Goal: Transaction & Acquisition: Purchase product/service

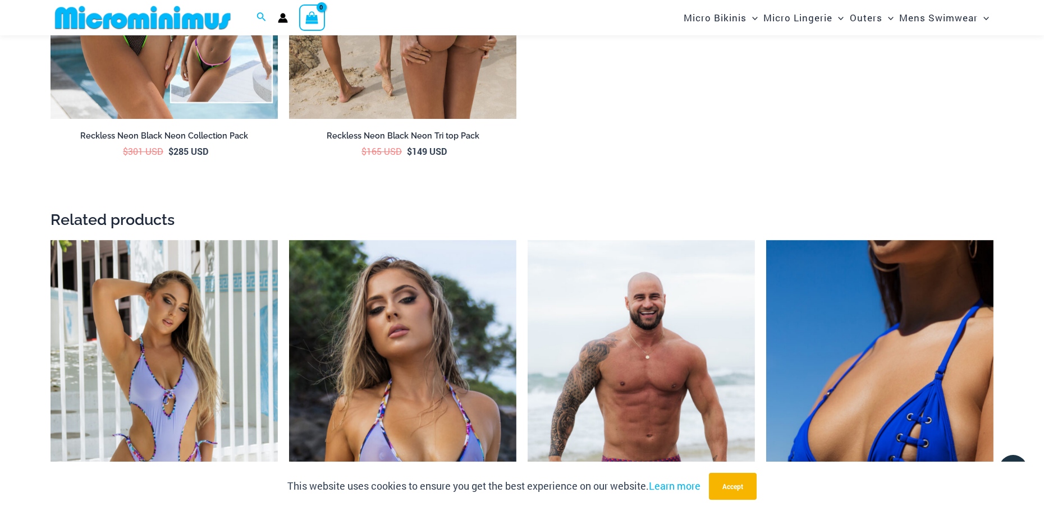
scroll to position [2459, 0]
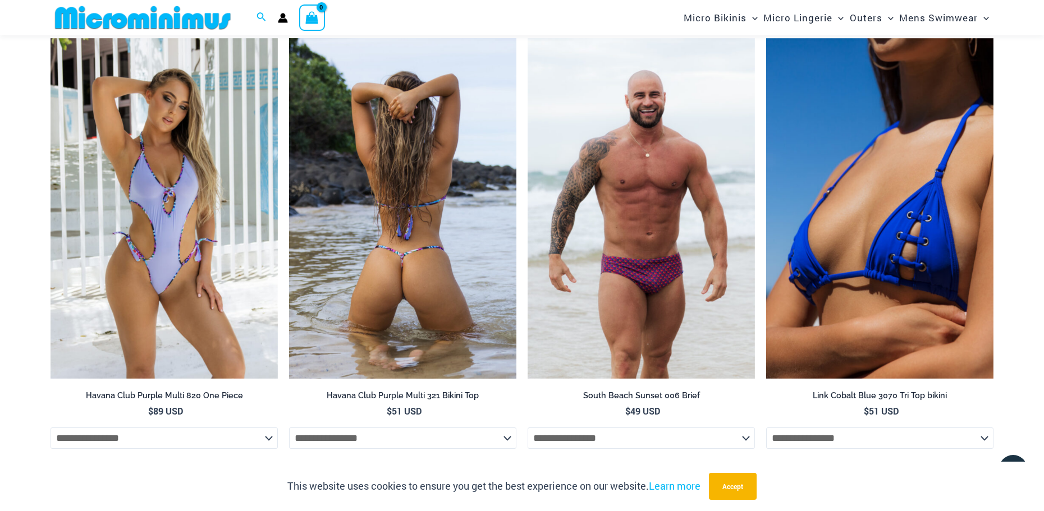
click at [409, 268] on img at bounding box center [402, 208] width 227 height 341
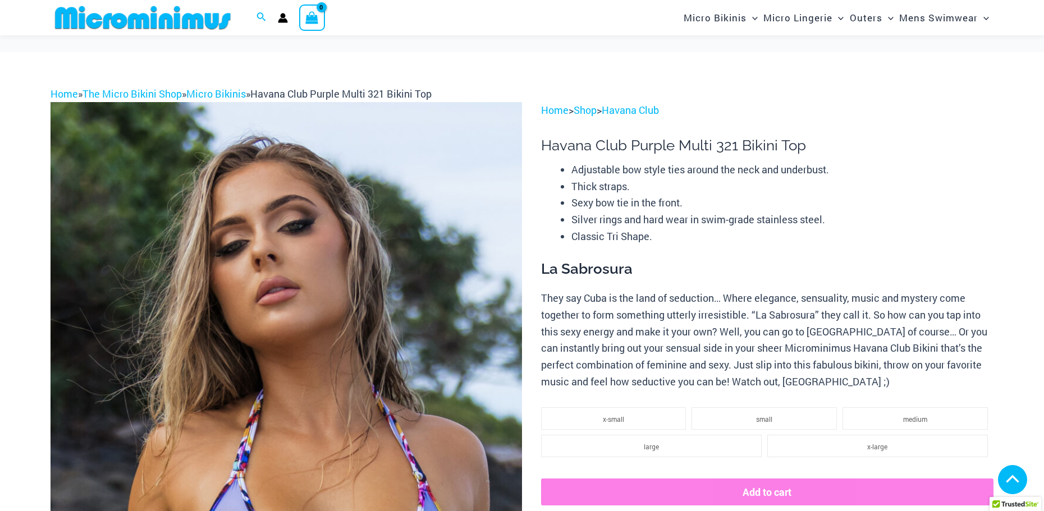
scroll to position [727, 0]
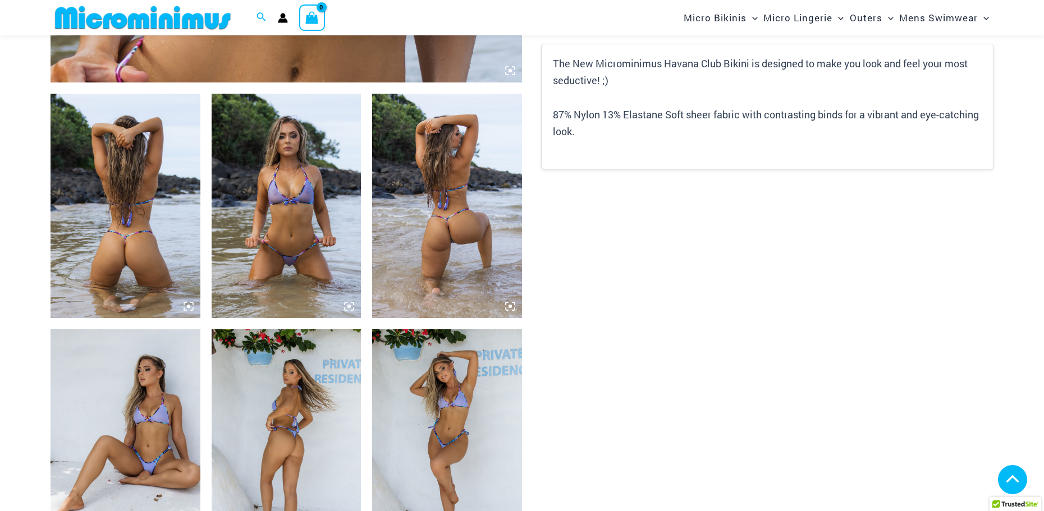
click at [462, 219] on img at bounding box center [447, 206] width 150 height 224
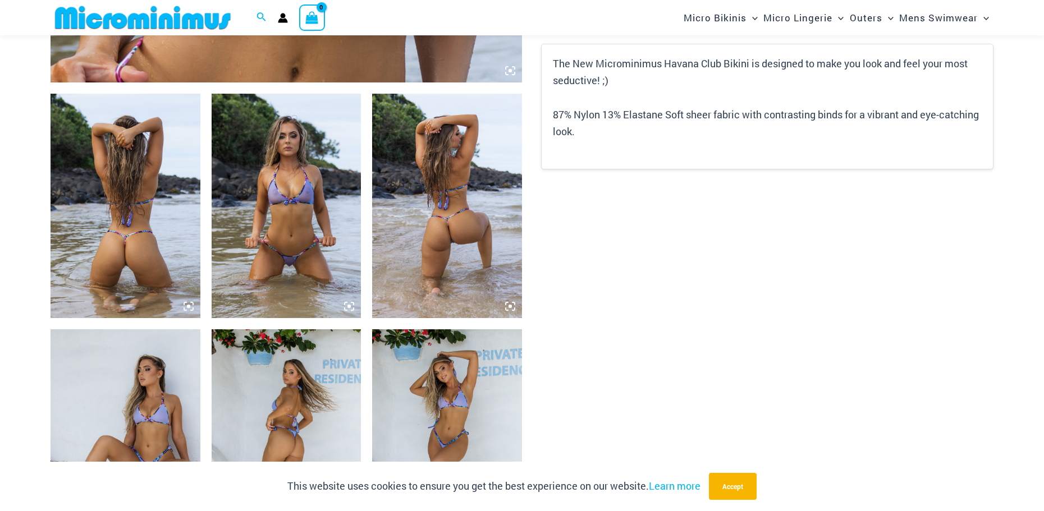
click at [508, 306] on icon at bounding box center [510, 306] width 10 height 10
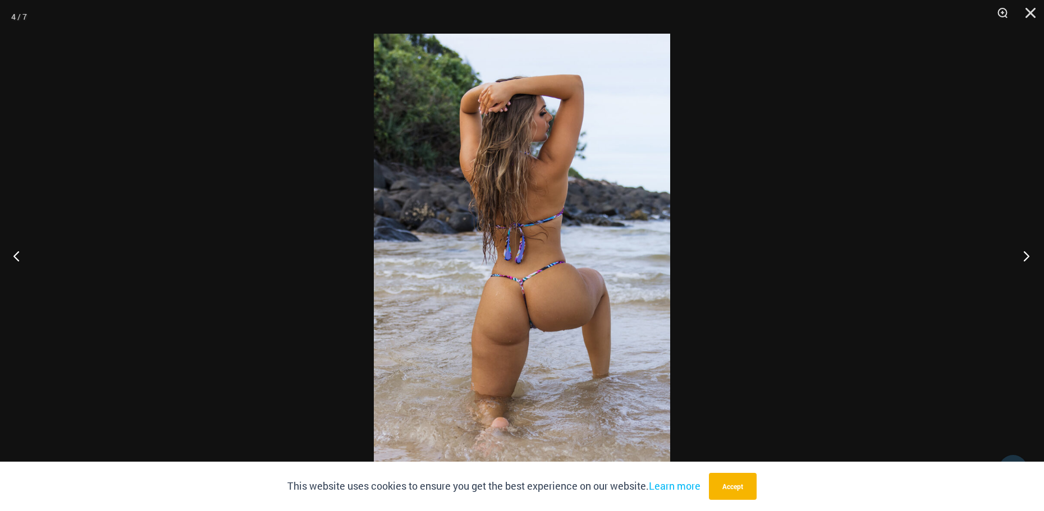
click at [1027, 256] on button "Next" at bounding box center [1023, 256] width 42 height 56
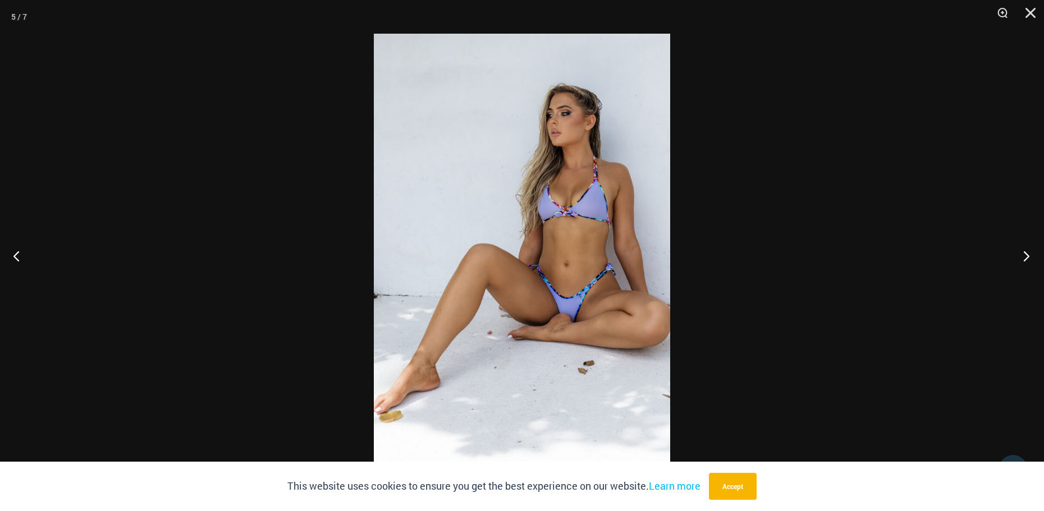
click at [1027, 256] on button "Next" at bounding box center [1023, 256] width 42 height 56
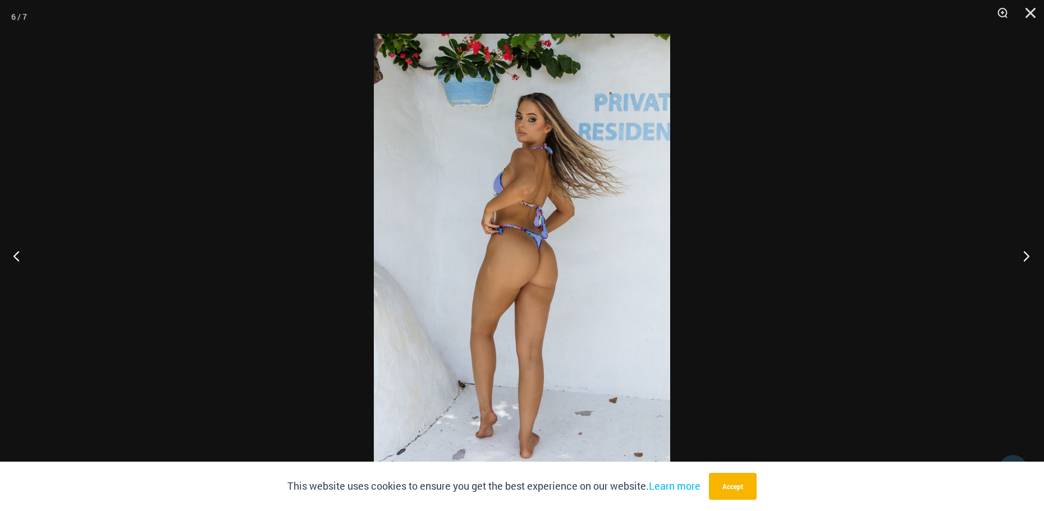
click at [1027, 256] on button "Next" at bounding box center [1023, 256] width 42 height 56
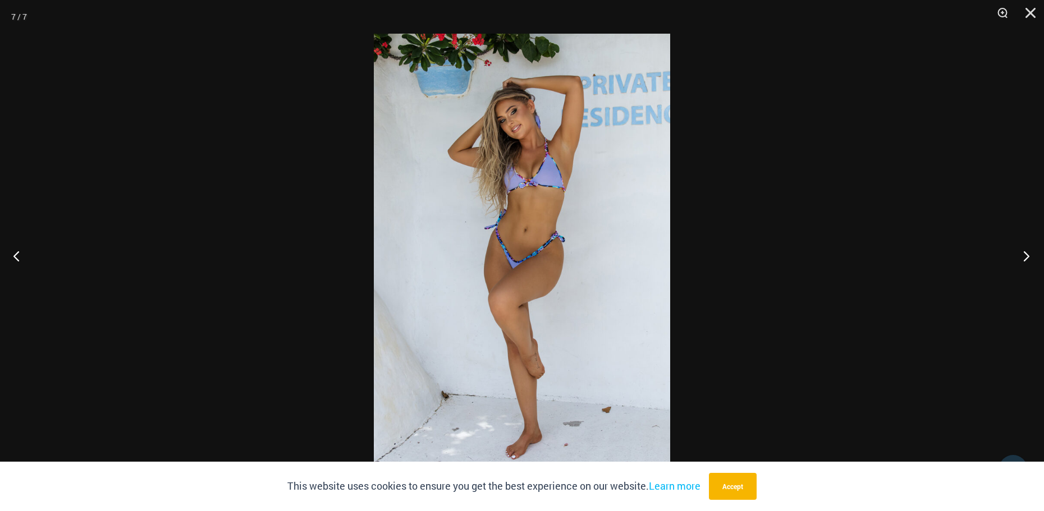
click at [1027, 256] on button "Next" at bounding box center [1023, 256] width 42 height 56
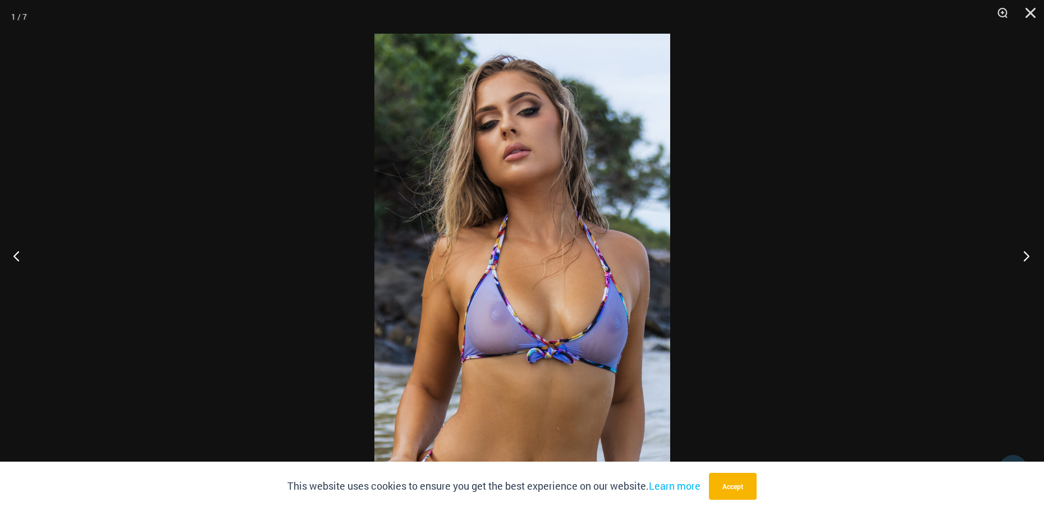
click at [1027, 256] on button "Next" at bounding box center [1023, 256] width 42 height 56
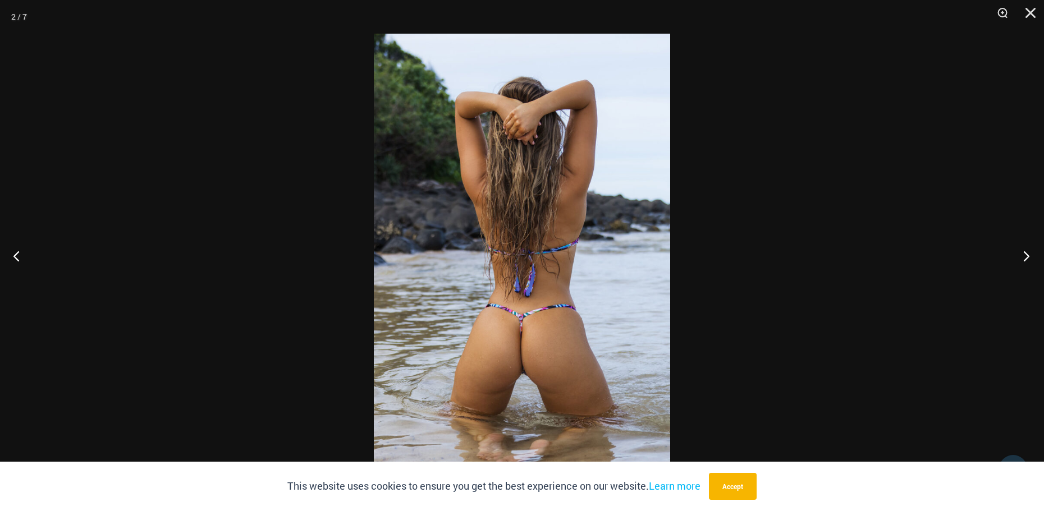
click at [1027, 256] on button "Next" at bounding box center [1023, 256] width 42 height 56
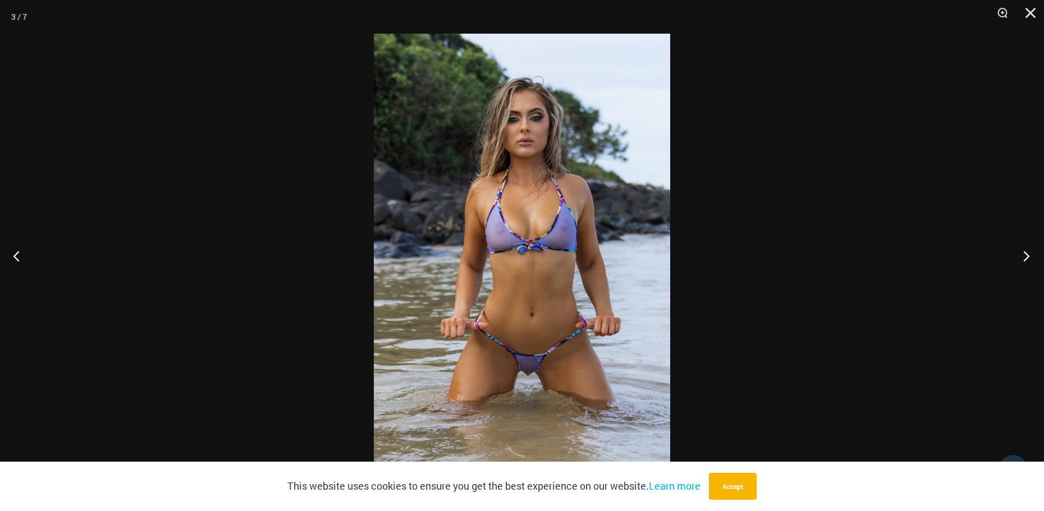
click at [1027, 256] on button "Next" at bounding box center [1023, 256] width 42 height 56
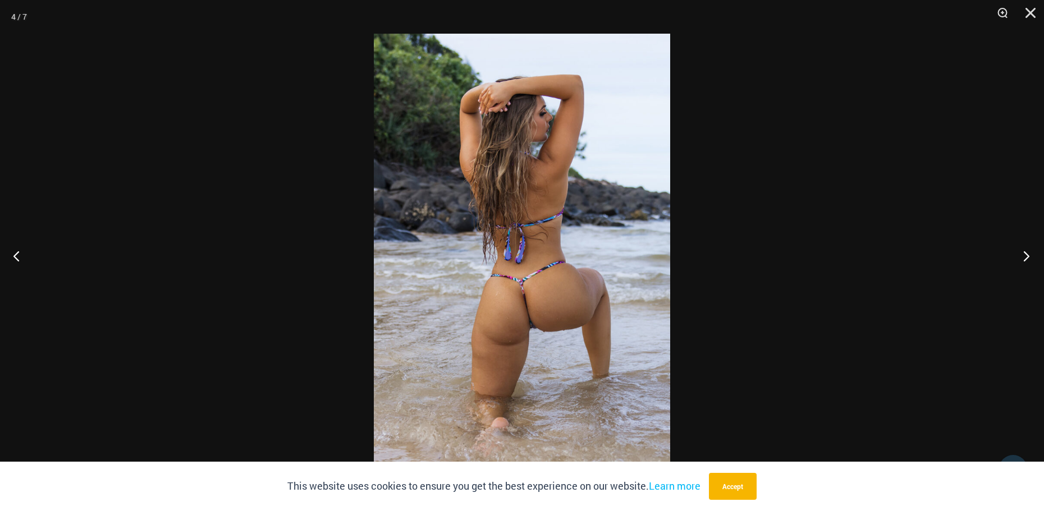
click at [1027, 256] on button "Next" at bounding box center [1023, 256] width 42 height 56
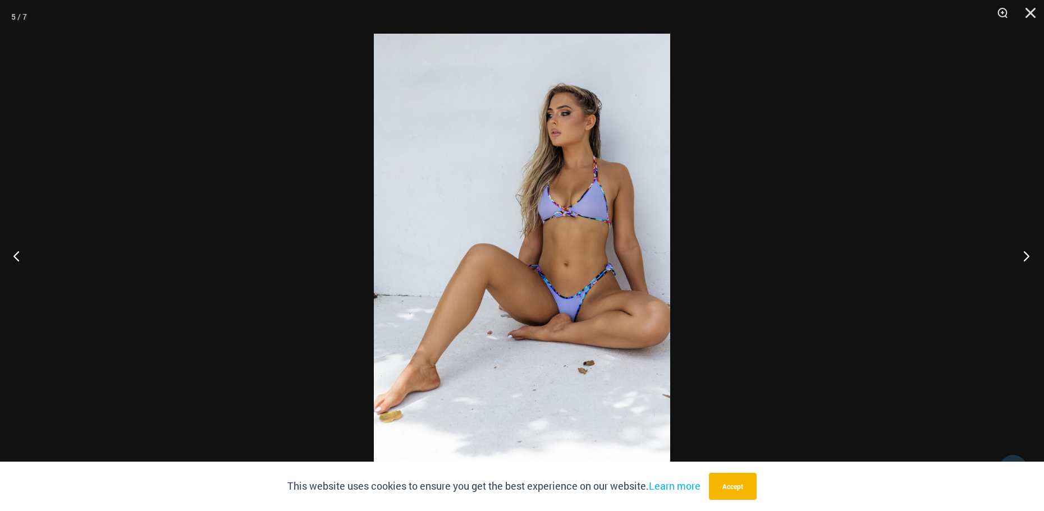
click at [1027, 256] on button "Next" at bounding box center [1023, 256] width 42 height 56
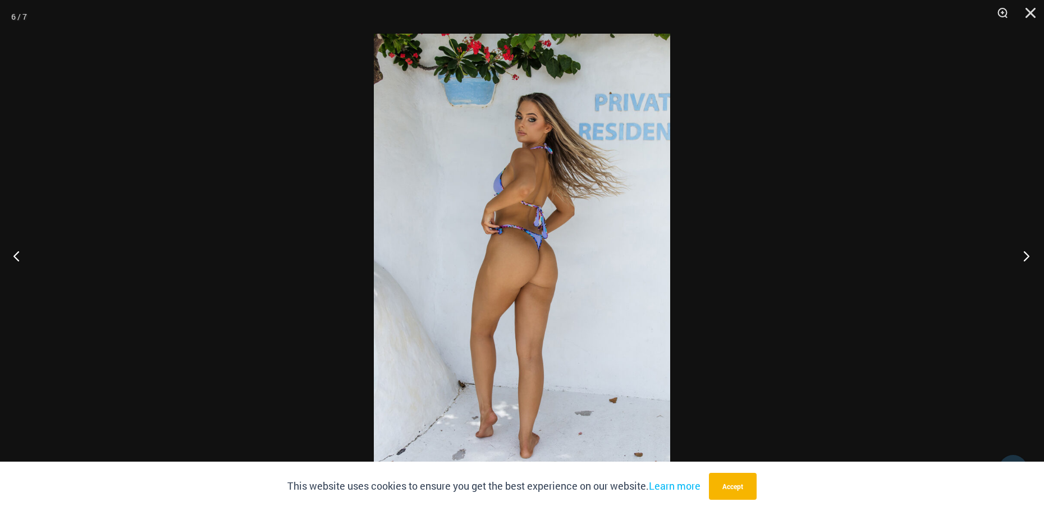
click at [1027, 256] on button "Next" at bounding box center [1023, 256] width 42 height 56
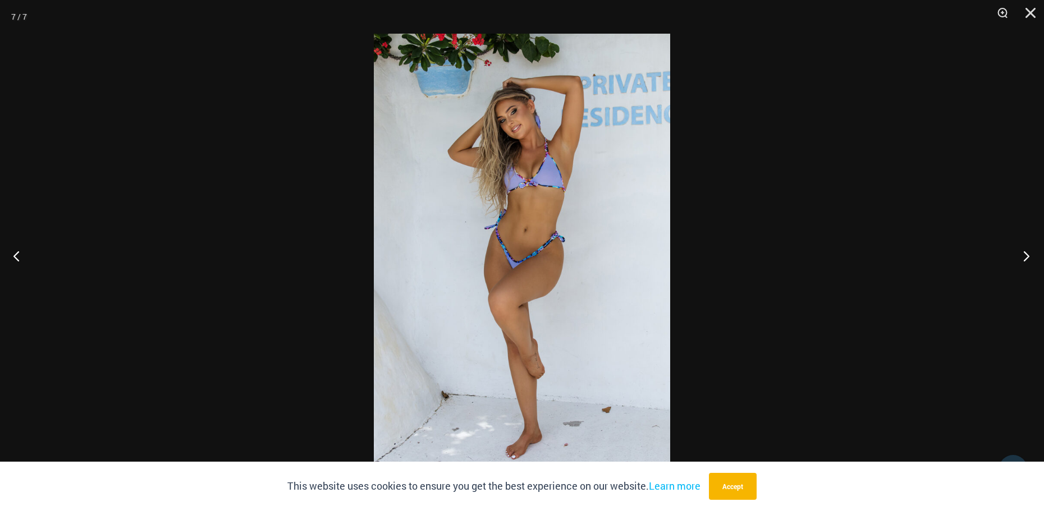
click at [1027, 256] on button "Next" at bounding box center [1023, 256] width 42 height 56
